Goal: Task Accomplishment & Management: Manage account settings

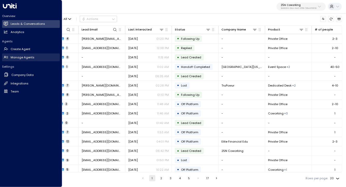
click at [15, 56] on h2 "Manage Agents" at bounding box center [23, 57] width 24 height 4
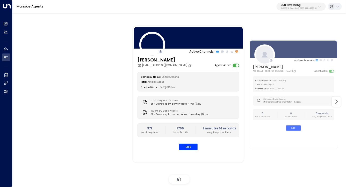
click at [135, 83] on div "[PERSON_NAME] [PERSON_NAME][EMAIL_ADDRESS][DOMAIN_NAME] Agent Active Company Na…" at bounding box center [188, 106] width 111 height 98
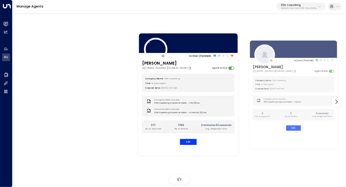
click at [115, 84] on div "Active Channels: [PERSON_NAME] [PERSON_NAME][EMAIL_ADDRESS][DOMAIN_NAME] Agent …" at bounding box center [179, 102] width 313 height 168
click at [339, 106] on div at bounding box center [336, 102] width 9 height 10
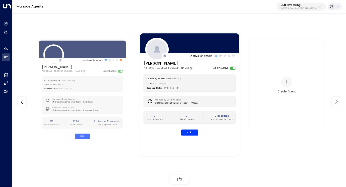
click at [339, 106] on div at bounding box center [336, 102] width 9 height 10
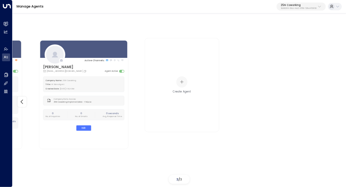
click at [339, 106] on div "Active Channels: [PERSON_NAME] [PERSON_NAME][EMAIL_ADDRESS][DOMAIN_NAME] Agent …" at bounding box center [178, 102] width 333 height 168
click at [308, 5] on p "25N Coworking" at bounding box center [299, 5] width 36 height 3
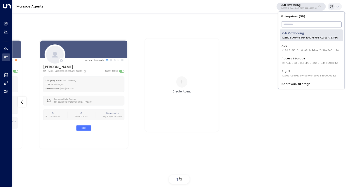
click at [295, 24] on input "text" at bounding box center [311, 24] width 61 height 9
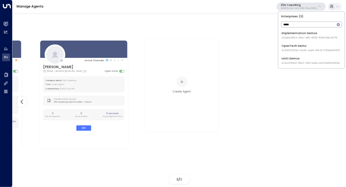
type input "*****"
click at [283, 49] on span "ID: 4c025b01-9fa0-46ff-ab3a-a620b886896e" at bounding box center [310, 51] width 58 height 4
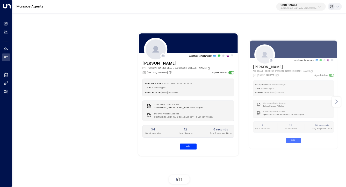
click at [337, 103] on icon at bounding box center [336, 102] width 6 height 6
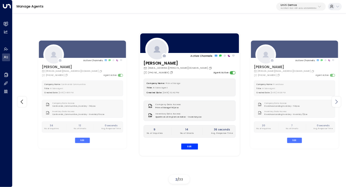
click at [337, 103] on icon at bounding box center [336, 102] width 6 height 6
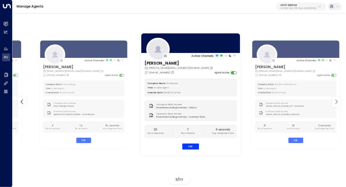
click at [337, 103] on icon at bounding box center [336, 102] width 6 height 6
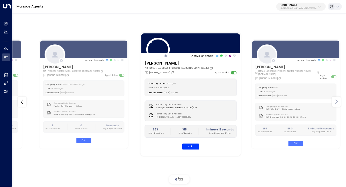
click at [337, 103] on icon at bounding box center [336, 102] width 6 height 6
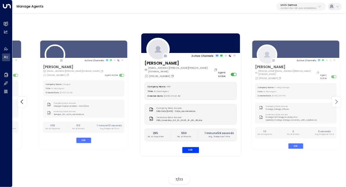
click at [337, 103] on icon at bounding box center [336, 102] width 6 height 6
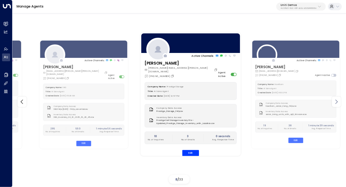
click at [337, 103] on icon at bounding box center [336, 102] width 6 height 6
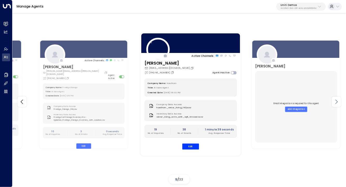
click at [337, 103] on icon at bounding box center [336, 102] width 6 height 6
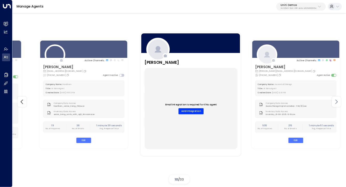
click at [337, 103] on icon at bounding box center [336, 102] width 6 height 6
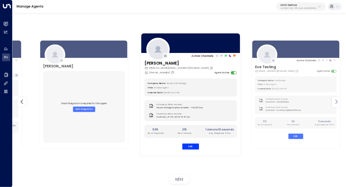
click at [337, 103] on icon at bounding box center [336, 102] width 6 height 6
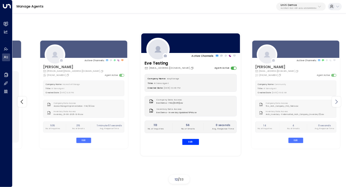
click at [337, 103] on icon at bounding box center [336, 102] width 6 height 6
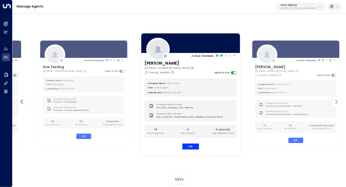
click at [337, 103] on icon at bounding box center [336, 102] width 6 height 6
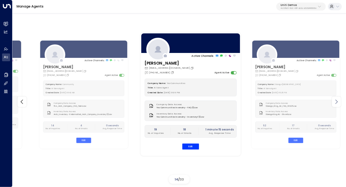
click at [337, 103] on icon at bounding box center [336, 102] width 6 height 6
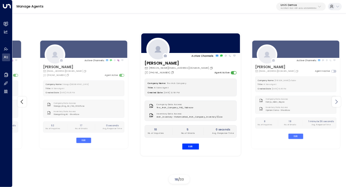
click at [337, 103] on icon at bounding box center [336, 102] width 6 height 6
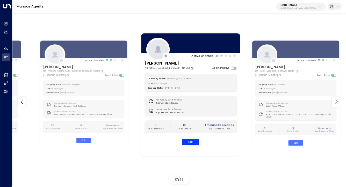
click at [337, 103] on icon at bounding box center [336, 102] width 6 height 6
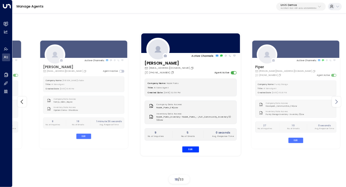
click at [337, 103] on icon at bounding box center [336, 102] width 6 height 6
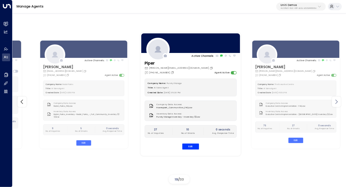
click at [337, 103] on icon at bounding box center [336, 102] width 6 height 6
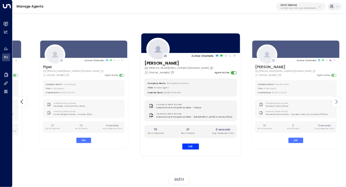
click at [337, 103] on icon at bounding box center [336, 102] width 6 height 6
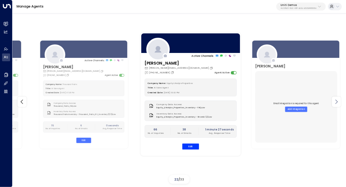
click at [337, 103] on icon at bounding box center [336, 102] width 6 height 6
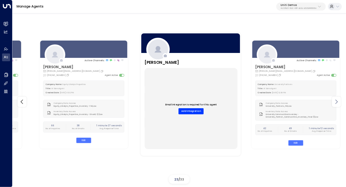
click at [337, 103] on icon at bounding box center [336, 102] width 6 height 6
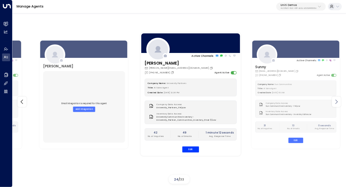
click at [337, 103] on icon at bounding box center [336, 102] width 6 height 6
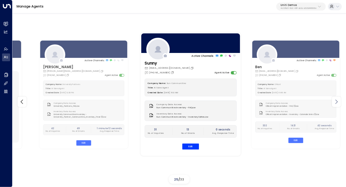
click at [337, 103] on icon at bounding box center [336, 102] width 6 height 6
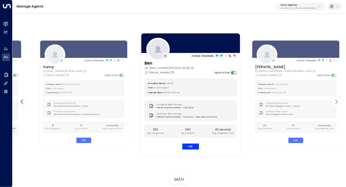
click at [337, 103] on icon at bounding box center [336, 102] width 6 height 6
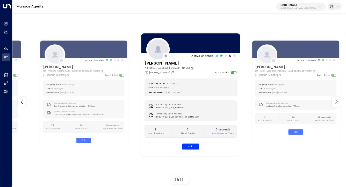
click at [337, 103] on icon at bounding box center [336, 102] width 6 height 6
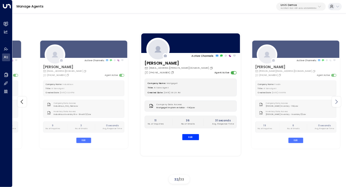
click at [337, 103] on icon at bounding box center [336, 102] width 6 height 6
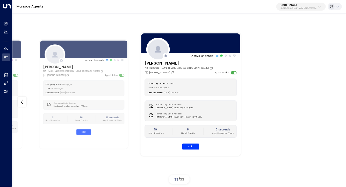
click at [337, 103] on div "Active Channels: [PERSON_NAME] [EMAIL_ADDRESS][DOMAIN_NAME] [PHONE_NUMBER] Agen…" at bounding box center [178, 102] width 333 height 168
click at [20, 102] on icon at bounding box center [22, 102] width 6 height 6
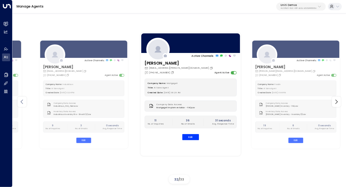
click at [20, 102] on icon at bounding box center [22, 102] width 6 height 6
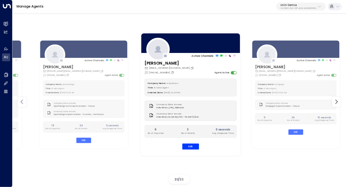
click at [20, 102] on icon at bounding box center [22, 102] width 6 height 6
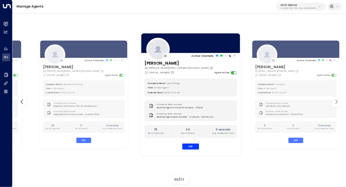
click at [336, 100] on icon at bounding box center [336, 102] width 6 height 6
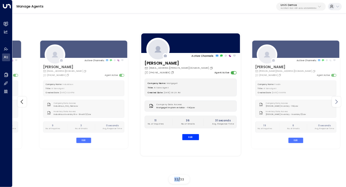
click at [336, 100] on icon at bounding box center [336, 102] width 6 height 6
click at [336, 100] on div "Active Channels: [PERSON_NAME] [PERSON_NAME][EMAIL_ADDRESS][DOMAIN_NAME] [PHONE…" at bounding box center [178, 102] width 333 height 168
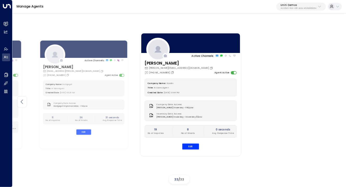
click at [23, 99] on div at bounding box center [22, 102] width 9 height 10
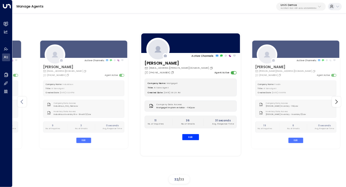
click at [23, 99] on icon at bounding box center [22, 102] width 6 height 6
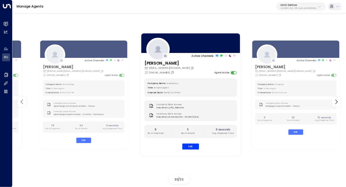
click at [23, 99] on icon at bounding box center [22, 102] width 6 height 6
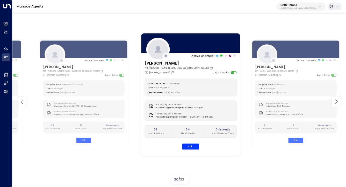
click at [23, 99] on icon at bounding box center [22, 102] width 6 height 6
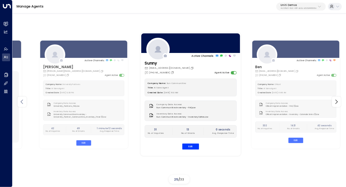
click at [23, 99] on icon at bounding box center [22, 102] width 6 height 6
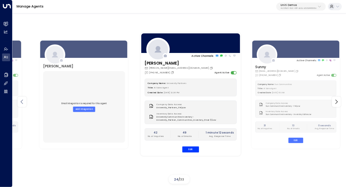
click at [23, 99] on icon at bounding box center [22, 102] width 6 height 6
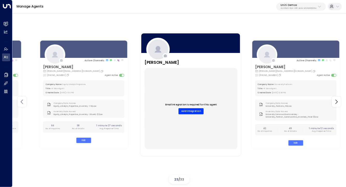
click at [23, 99] on icon at bounding box center [22, 102] width 6 height 6
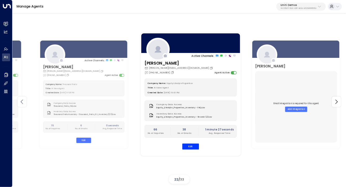
click at [23, 99] on icon at bounding box center [22, 102] width 6 height 6
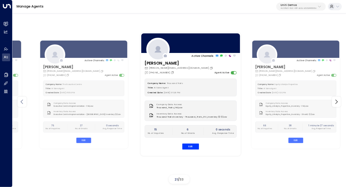
click at [23, 99] on icon at bounding box center [22, 102] width 6 height 6
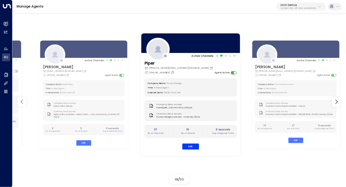
click at [23, 99] on icon at bounding box center [22, 102] width 6 height 6
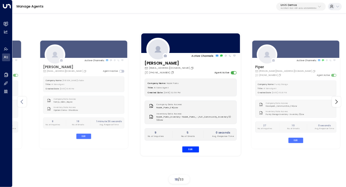
click at [23, 99] on icon at bounding box center [22, 102] width 6 height 6
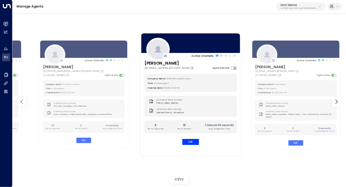
click at [23, 99] on icon at bounding box center [22, 102] width 6 height 6
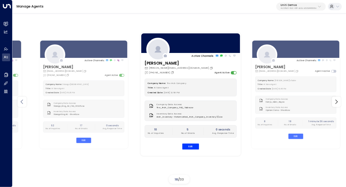
click at [23, 99] on icon at bounding box center [22, 102] width 6 height 6
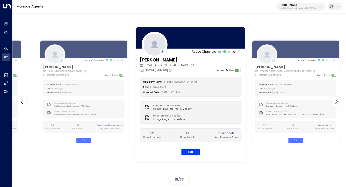
click at [173, 68] on div "[PHONE_NUMBER]" at bounding box center [167, 70] width 55 height 5
click at [179, 59] on h3 "[PERSON_NAME]" at bounding box center [167, 60] width 55 height 7
click at [183, 47] on div at bounding box center [190, 38] width 111 height 24
click at [185, 38] on div at bounding box center [190, 38] width 111 height 24
click at [189, 150] on button "Edit" at bounding box center [190, 152] width 18 height 7
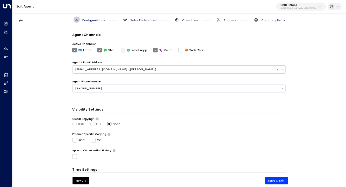
scroll to position [122, 0]
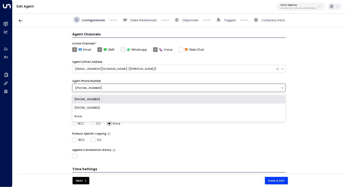
click at [82, 87] on div "[PHONE_NUMBER]" at bounding box center [176, 88] width 203 height 4
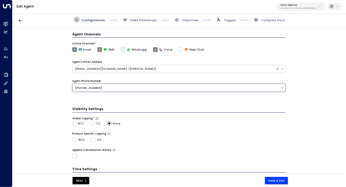
click at [82, 87] on div "[PHONE_NUMBER]" at bounding box center [176, 88] width 203 height 4
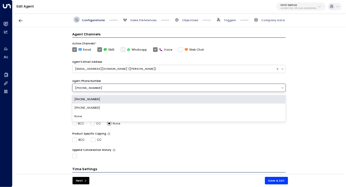
click at [82, 87] on div "[PHONE_NUMBER]" at bounding box center [176, 88] width 203 height 4
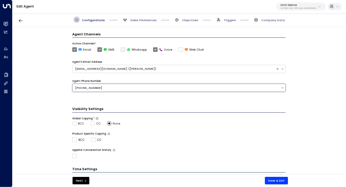
click at [82, 87] on div "[PHONE_NUMBER]" at bounding box center [176, 88] width 203 height 4
click at [84, 89] on div "[PHONE_NUMBER]" at bounding box center [176, 88] width 203 height 4
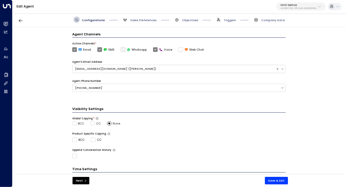
click at [66, 92] on div "**********" at bounding box center [178, 102] width 333 height 150
click at [71, 85] on div "**********" at bounding box center [178, 102] width 333 height 150
click at [62, 88] on div "**********" at bounding box center [178, 102] width 333 height 150
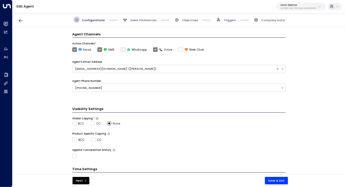
click at [60, 91] on div "**********" at bounding box center [178, 102] width 333 height 150
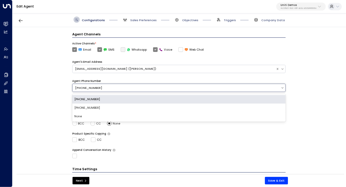
click at [85, 86] on div "[PHONE_NUMBER]" at bounding box center [176, 88] width 203 height 4
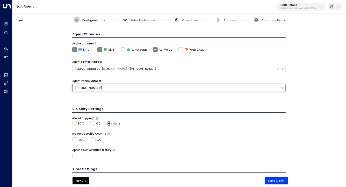
click at [85, 86] on div "[PHONE_NUMBER]" at bounding box center [176, 88] width 203 height 4
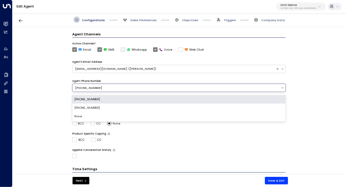
click at [85, 86] on div "[PHONE_NUMBER]" at bounding box center [176, 88] width 203 height 4
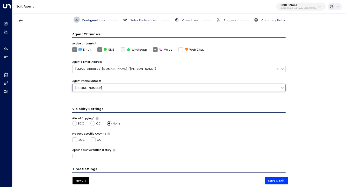
click at [85, 86] on div "[PHONE_NUMBER]" at bounding box center [176, 88] width 203 height 4
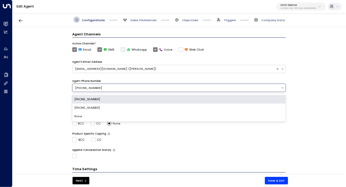
click at [85, 86] on div "[PHONE_NUMBER]" at bounding box center [176, 88] width 203 height 4
drag, startPoint x: 100, startPoint y: 87, endPoint x: 71, endPoint y: 86, distance: 29.3
click at [71, 86] on div "**********" at bounding box center [178, 102] width 333 height 150
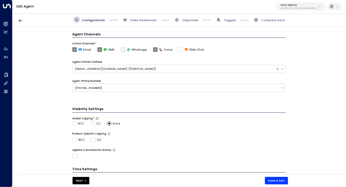
click at [60, 90] on div "**********" at bounding box center [178, 102] width 333 height 150
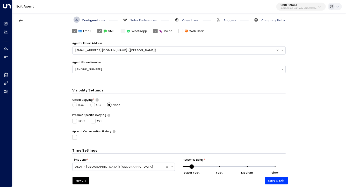
scroll to position [140, 0]
click at [208, 88] on h3 "Visibility Settings" at bounding box center [178, 91] width 213 height 6
drag, startPoint x: 208, startPoint y: 88, endPoint x: 208, endPoint y: 111, distance: 22.8
click at [208, 110] on div "Visibility Settings Global Copying * BCC CC None Product Specific Copying BCC C…" at bounding box center [178, 114] width 213 height 52
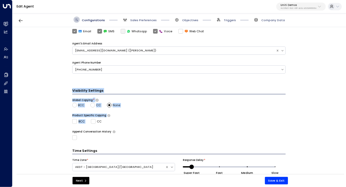
click at [208, 111] on div "Visibility Settings Global Copying * BCC CC None Product Specific Copying BCC C…" at bounding box center [178, 114] width 213 height 52
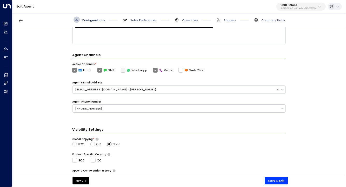
scroll to position [101, 0]
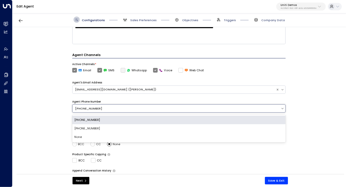
click at [174, 109] on div "[PHONE_NUMBER]" at bounding box center [176, 109] width 203 height 4
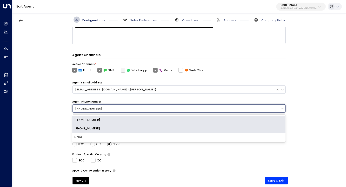
click at [159, 130] on div "[PHONE_NUMBER]" at bounding box center [178, 128] width 213 height 9
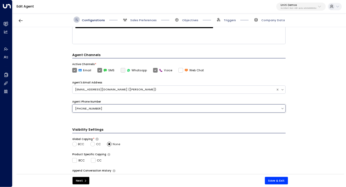
click at [159, 130] on h3 "Visibility Settings" at bounding box center [178, 130] width 213 height 6
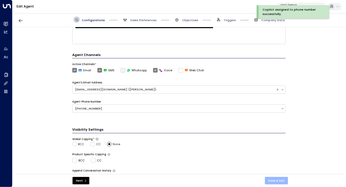
click at [279, 183] on button "Save & Exit" at bounding box center [276, 181] width 23 height 8
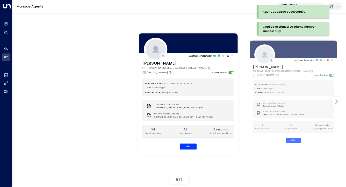
click at [336, 103] on icon at bounding box center [336, 102] width 6 height 6
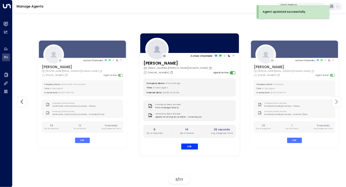
click at [336, 103] on icon at bounding box center [336, 102] width 6 height 6
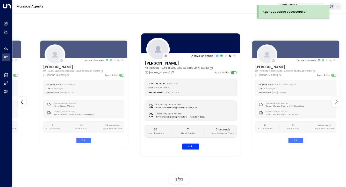
click at [336, 103] on icon at bounding box center [336, 102] width 6 height 6
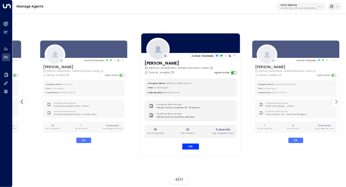
click at [336, 103] on icon at bounding box center [336, 102] width 6 height 6
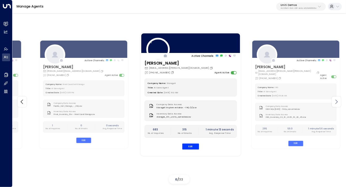
click at [336, 103] on icon at bounding box center [336, 102] width 6 height 6
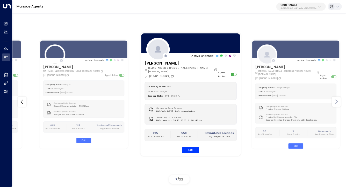
click at [336, 103] on icon at bounding box center [336, 102] width 6 height 6
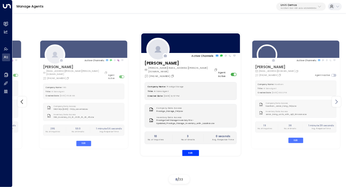
click at [336, 103] on icon at bounding box center [336, 102] width 6 height 6
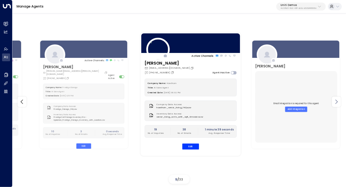
click at [336, 103] on icon at bounding box center [336, 102] width 6 height 6
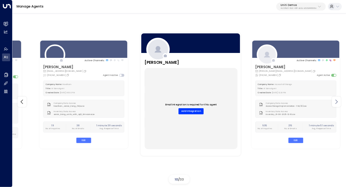
click at [336, 103] on icon at bounding box center [336, 102] width 6 height 6
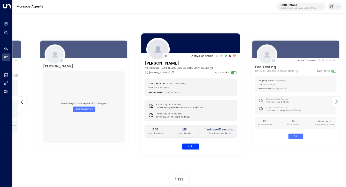
click at [336, 103] on icon at bounding box center [336, 102] width 6 height 6
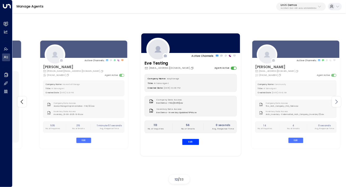
click at [336, 103] on icon at bounding box center [336, 102] width 6 height 6
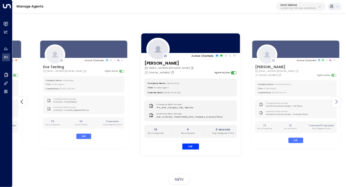
click at [336, 103] on icon at bounding box center [336, 102] width 6 height 6
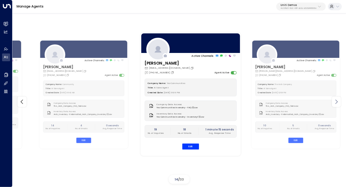
click at [336, 103] on icon at bounding box center [336, 102] width 6 height 6
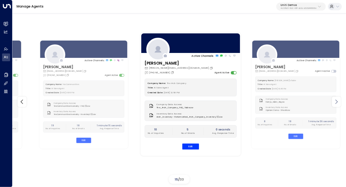
click at [336, 103] on icon at bounding box center [336, 102] width 6 height 6
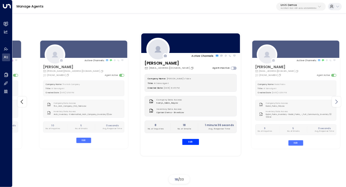
click at [336, 103] on icon at bounding box center [336, 102] width 6 height 6
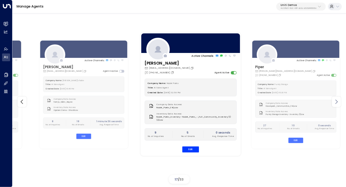
click at [336, 103] on icon at bounding box center [336, 102] width 6 height 6
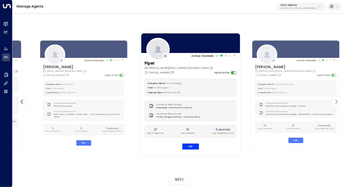
click at [336, 103] on icon at bounding box center [336, 102] width 6 height 6
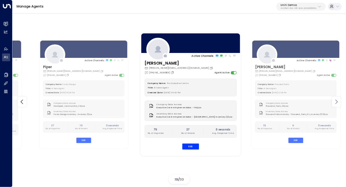
click at [336, 103] on icon at bounding box center [336, 102] width 6 height 6
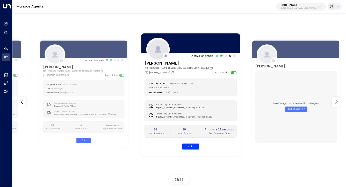
click at [336, 103] on icon at bounding box center [336, 102] width 6 height 6
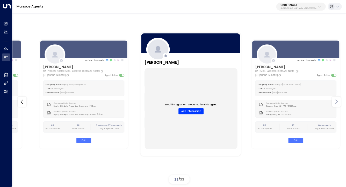
click at [336, 103] on icon at bounding box center [336, 102] width 6 height 6
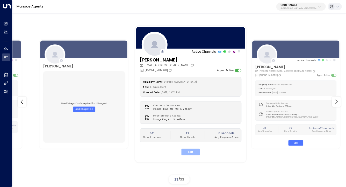
click at [191, 152] on button "Edit" at bounding box center [190, 152] width 18 height 7
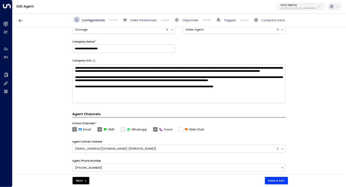
scroll to position [78, 0]
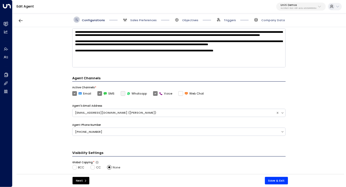
click at [250, 99] on div "Agent Channels Active Channels * Email SMS Whatsapp Voice Web Chat Agent's Emai…" at bounding box center [178, 109] width 213 height 67
drag, startPoint x: 250, startPoint y: 99, endPoint x: 250, endPoint y: 86, distance: 13.2
click at [250, 86] on div "Agent Channels Active Channels * Email SMS Whatsapp Voice Web Chat Agent's Emai…" at bounding box center [178, 109] width 213 height 67
click at [250, 102] on div "Agent Channels Active Channels * Email SMS Whatsapp Voice Web Chat Agent's Emai…" at bounding box center [178, 109] width 213 height 67
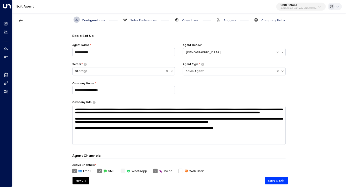
scroll to position [4, 0]
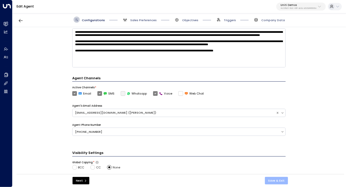
click at [277, 183] on button "Save & Exit" at bounding box center [276, 181] width 23 height 8
